Goal: Task Accomplishment & Management: Manage account settings

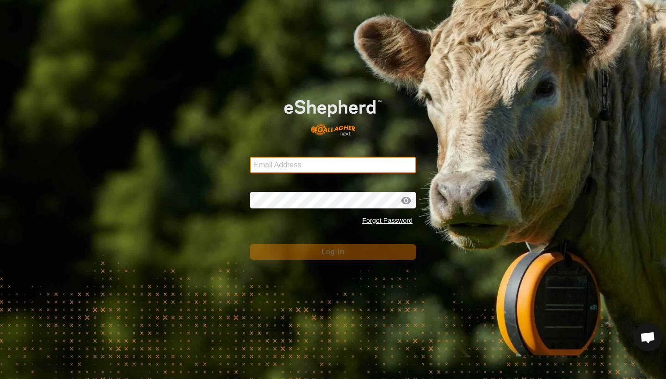
type input "[EMAIL_ADDRESS][DOMAIN_NAME]"
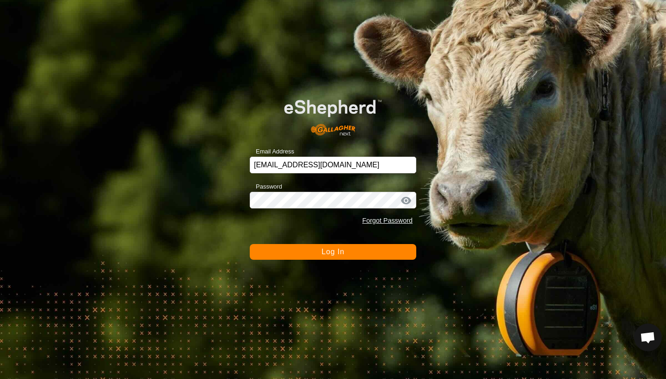
click at [315, 261] on div "Email Address [EMAIL_ADDRESS][DOMAIN_NAME] Password Forgot Password Log In" at bounding box center [333, 189] width 666 height 379
click at [315, 256] on button "Log In" at bounding box center [333, 252] width 166 height 16
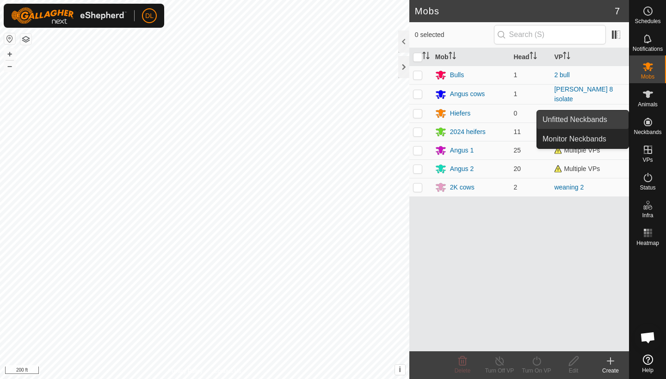
click at [603, 119] on link "Unfitted Neckbands" at bounding box center [583, 120] width 92 height 18
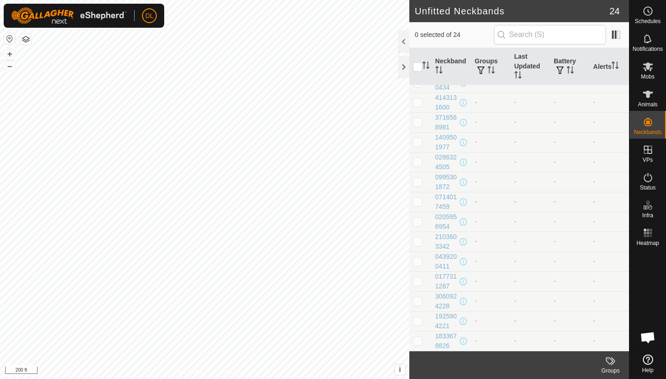
scroll to position [211, 0]
click at [421, 342] on p-checkbox at bounding box center [417, 340] width 9 height 7
checkbox input "true"
click at [420, 325] on td at bounding box center [420, 321] width 22 height 20
checkbox input "true"
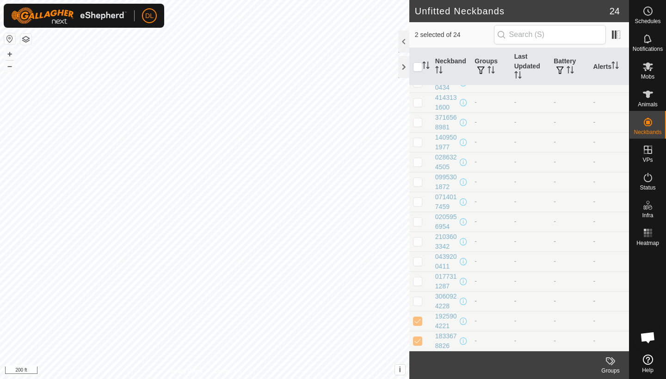
click at [420, 308] on td at bounding box center [420, 301] width 22 height 20
checkbox input "true"
click at [416, 283] on p-checkbox at bounding box center [417, 280] width 9 height 7
checkbox input "true"
click at [416, 262] on p-checkbox at bounding box center [417, 261] width 9 height 7
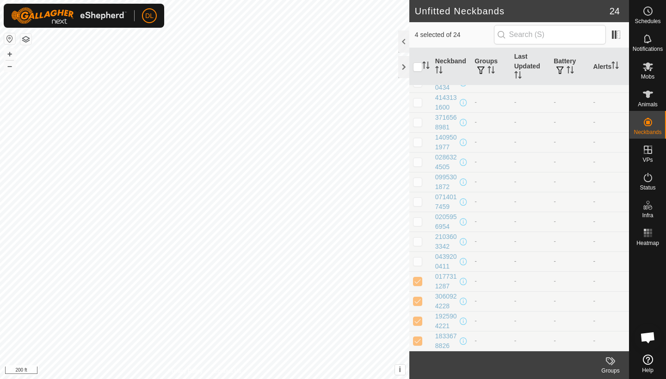
checkbox input "true"
click at [418, 245] on p-checkbox at bounding box center [417, 241] width 9 height 7
checkbox input "true"
click at [420, 223] on p-checkbox at bounding box center [417, 221] width 9 height 7
checkbox input "true"
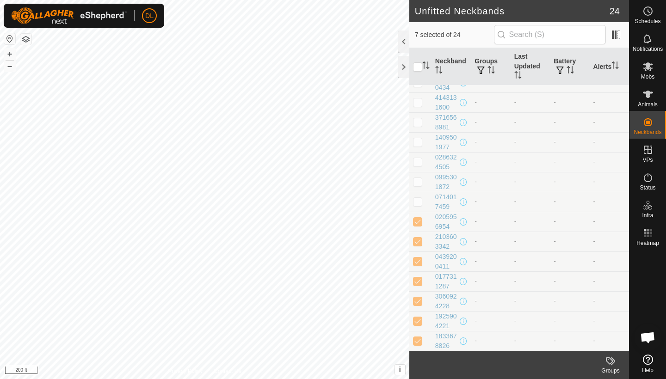
click at [418, 201] on p-checkbox at bounding box center [417, 201] width 9 height 7
checkbox input "true"
click at [418, 185] on p-checkbox at bounding box center [417, 181] width 9 height 7
checkbox input "true"
click at [419, 163] on p-checkbox at bounding box center [417, 161] width 9 height 7
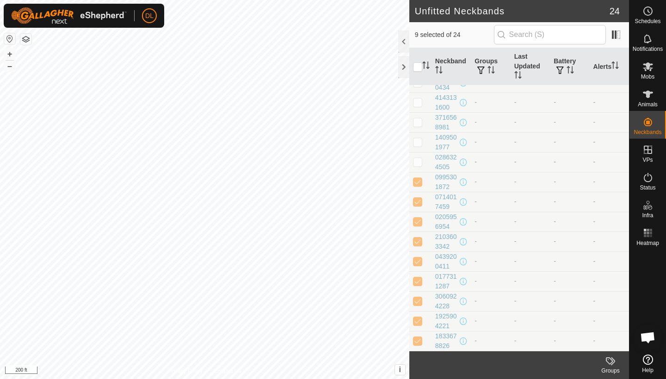
checkbox input "true"
click at [417, 146] on td at bounding box center [420, 142] width 22 height 20
checkbox input "true"
click at [418, 123] on p-checkbox at bounding box center [417, 121] width 9 height 7
checkbox input "true"
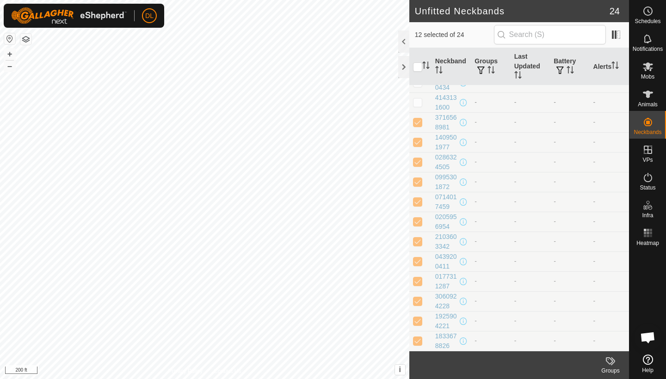
click at [418, 104] on p-checkbox at bounding box center [417, 101] width 9 height 7
checkbox input "true"
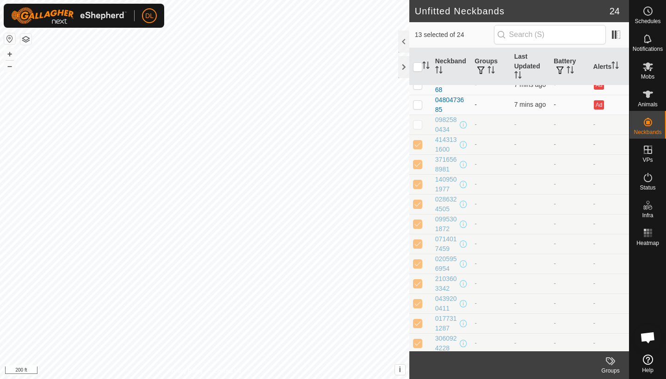
scroll to position [168, 0]
click at [418, 122] on p-checkbox at bounding box center [417, 125] width 9 height 7
checkbox input "true"
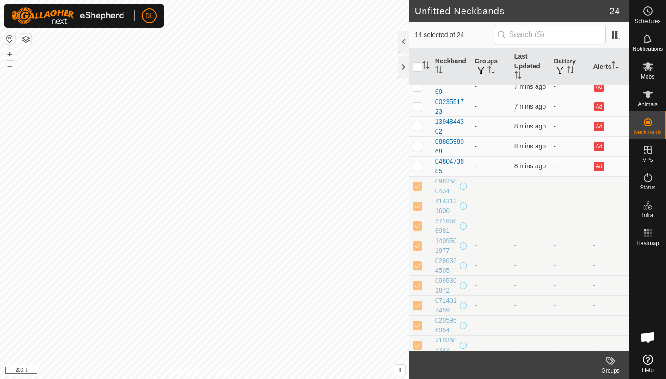
scroll to position [98, 0]
